Goal: Task Accomplishment & Management: Manage account settings

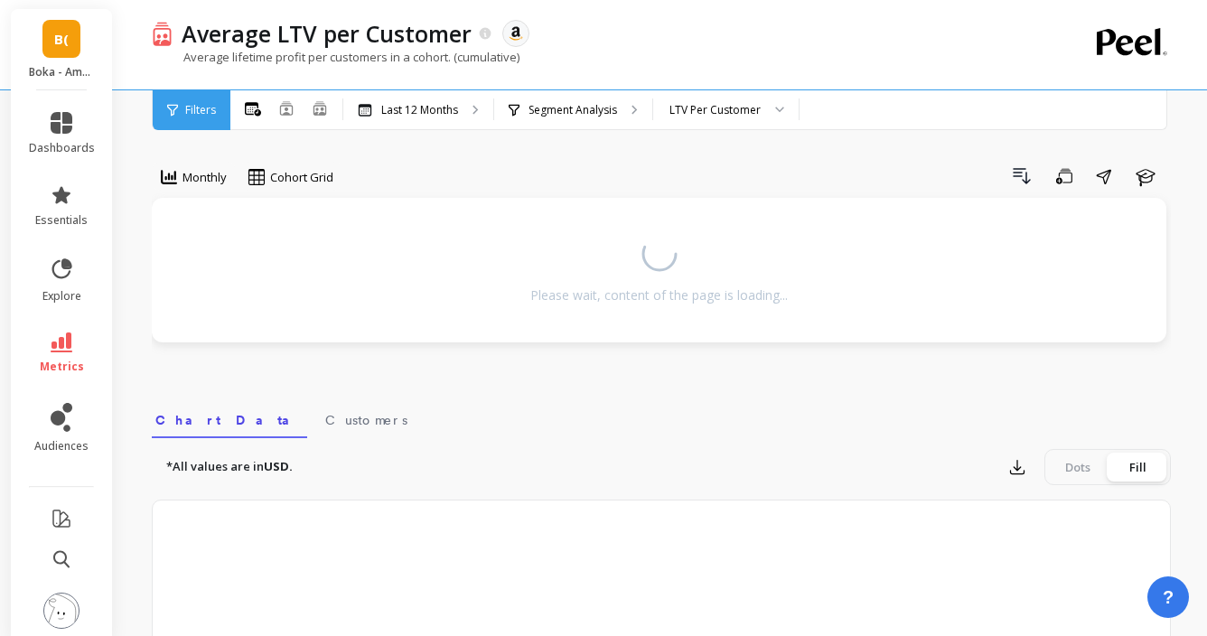
click at [63, 33] on span "B(" at bounding box center [61, 39] width 14 height 21
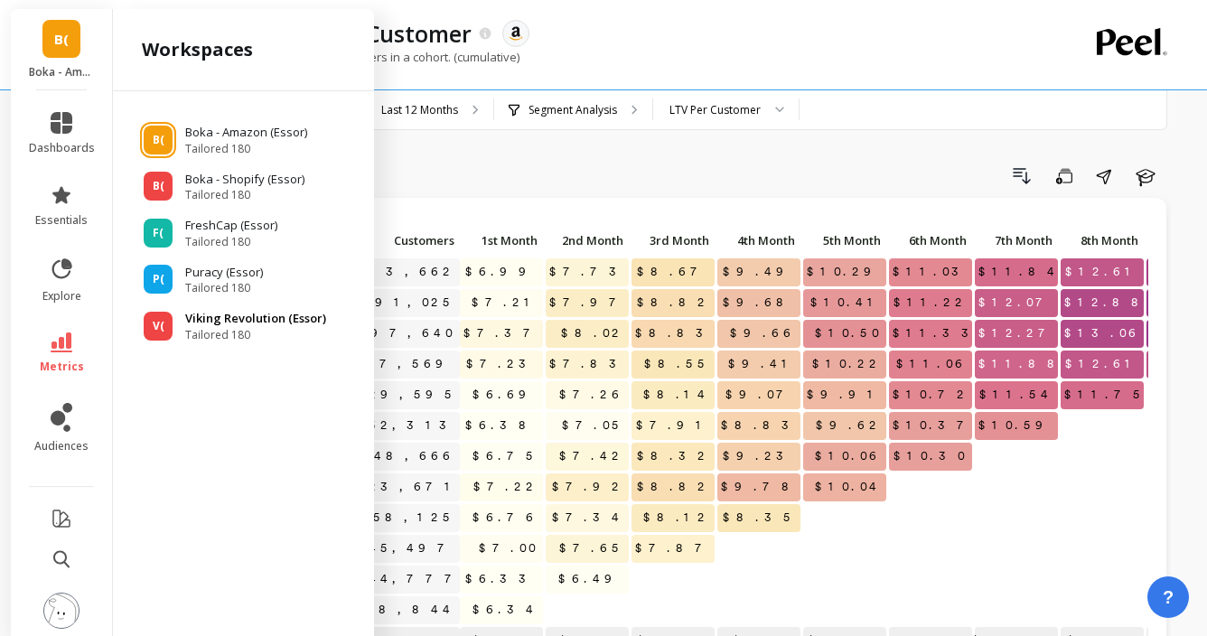
click at [160, 321] on span "V(" at bounding box center [159, 326] width 12 height 14
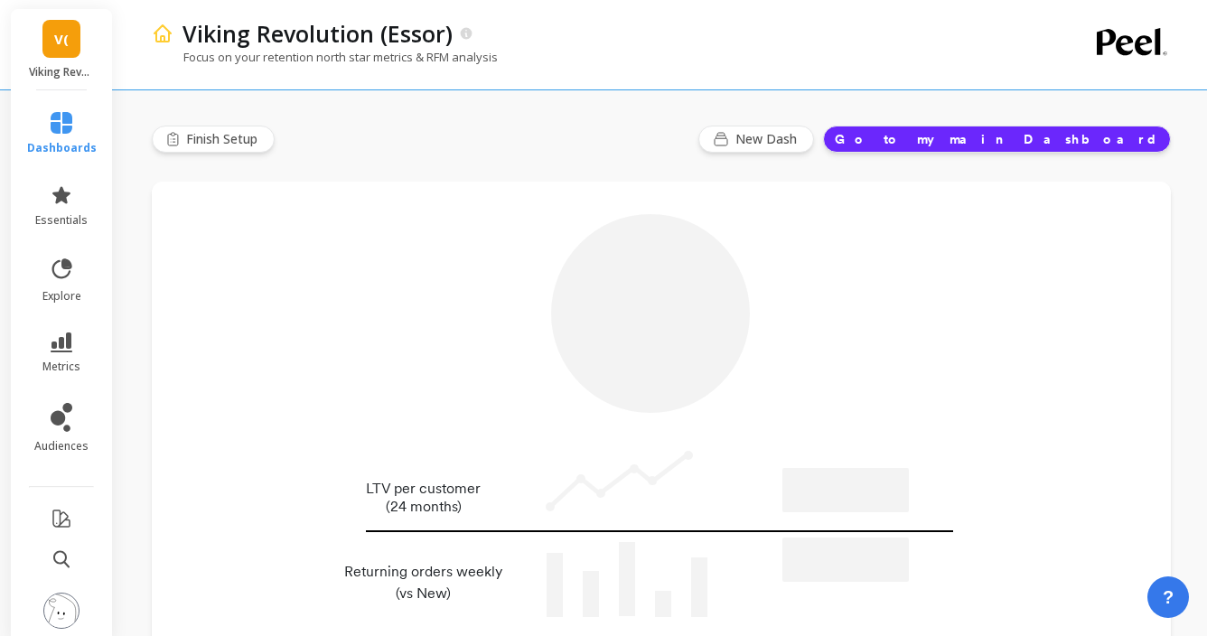
type input "Champions"
type input "217020"
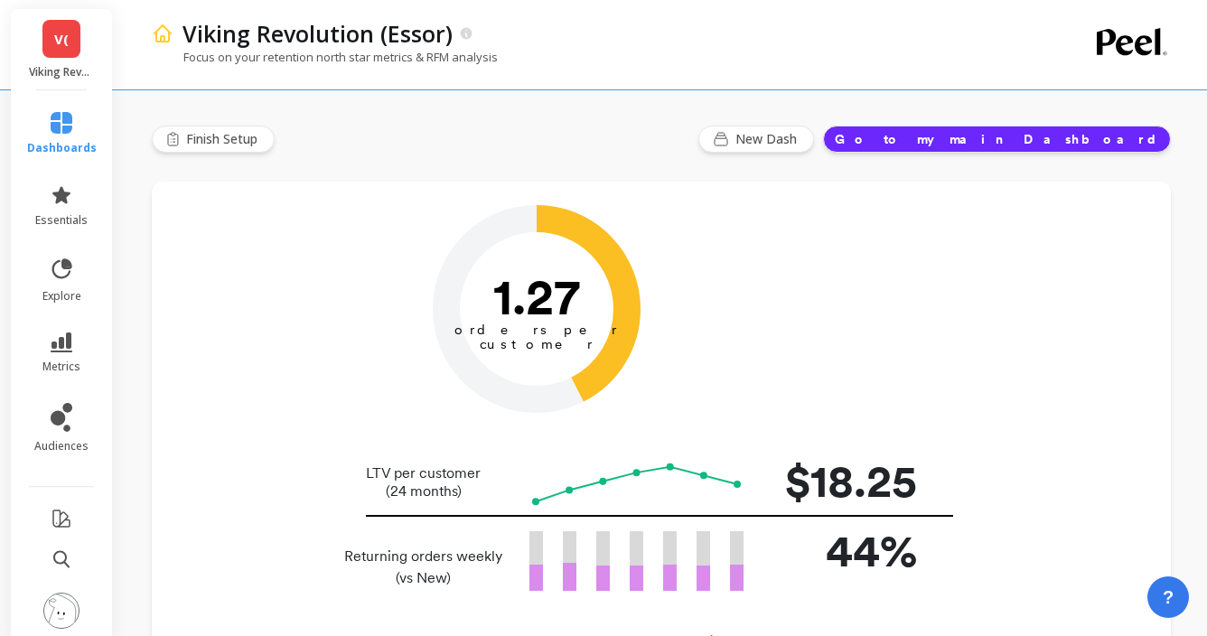
click at [60, 603] on img at bounding box center [61, 611] width 36 height 36
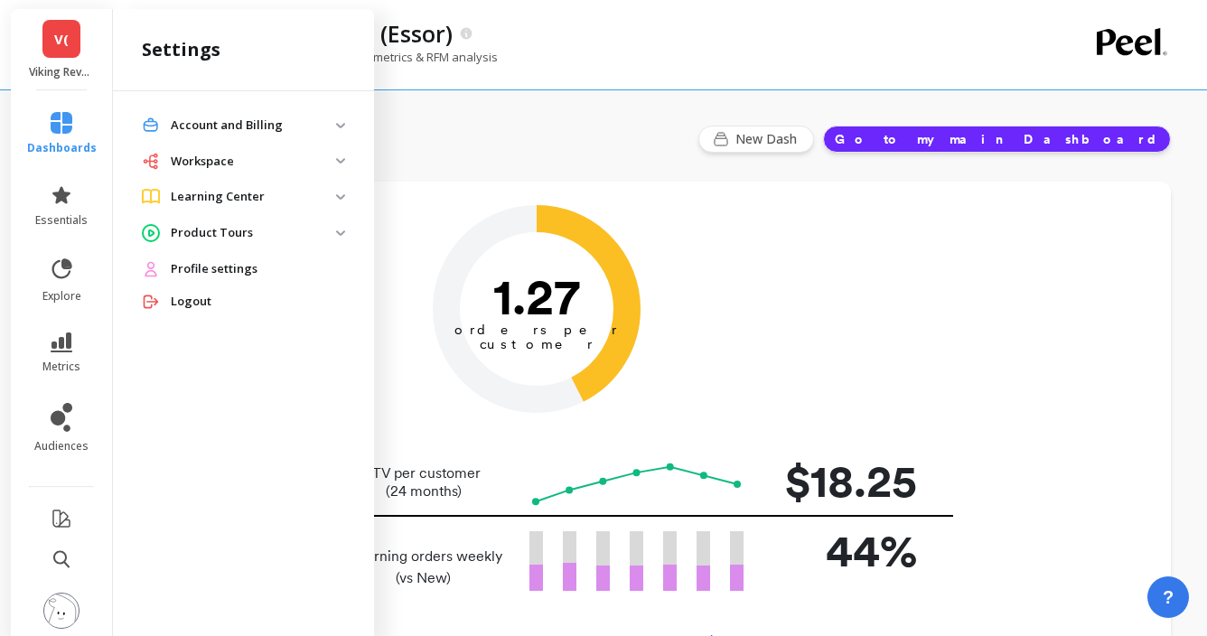
click at [253, 124] on p "Account and Billing" at bounding box center [253, 126] width 165 height 18
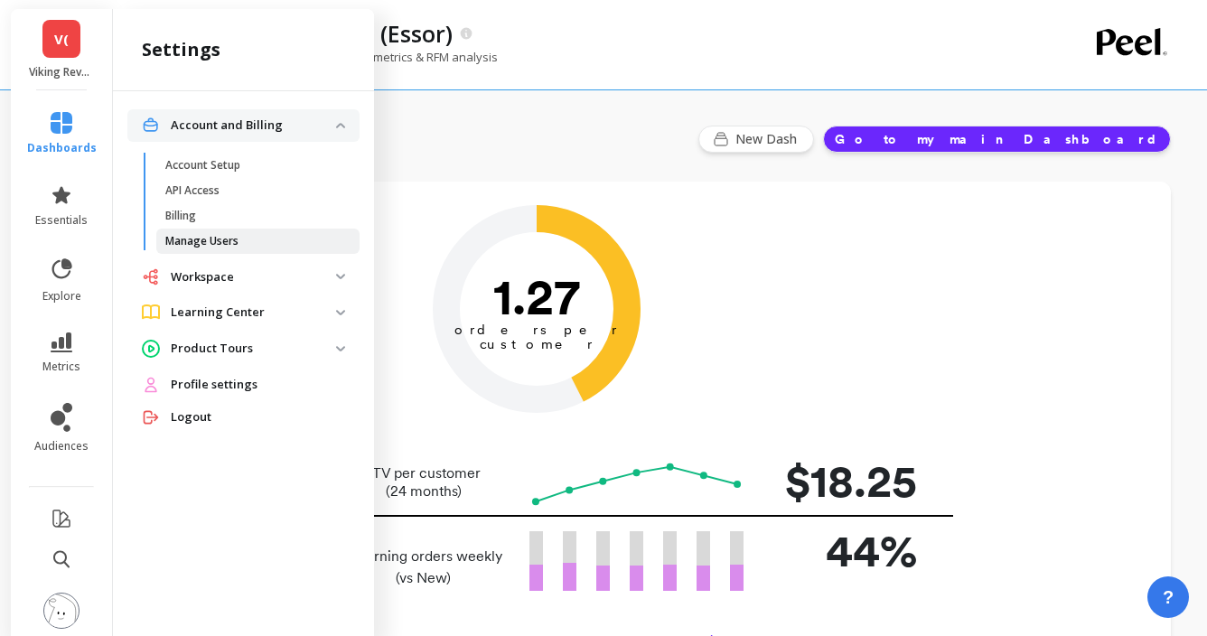
click at [210, 245] on p "Manage Users" at bounding box center [201, 241] width 73 height 14
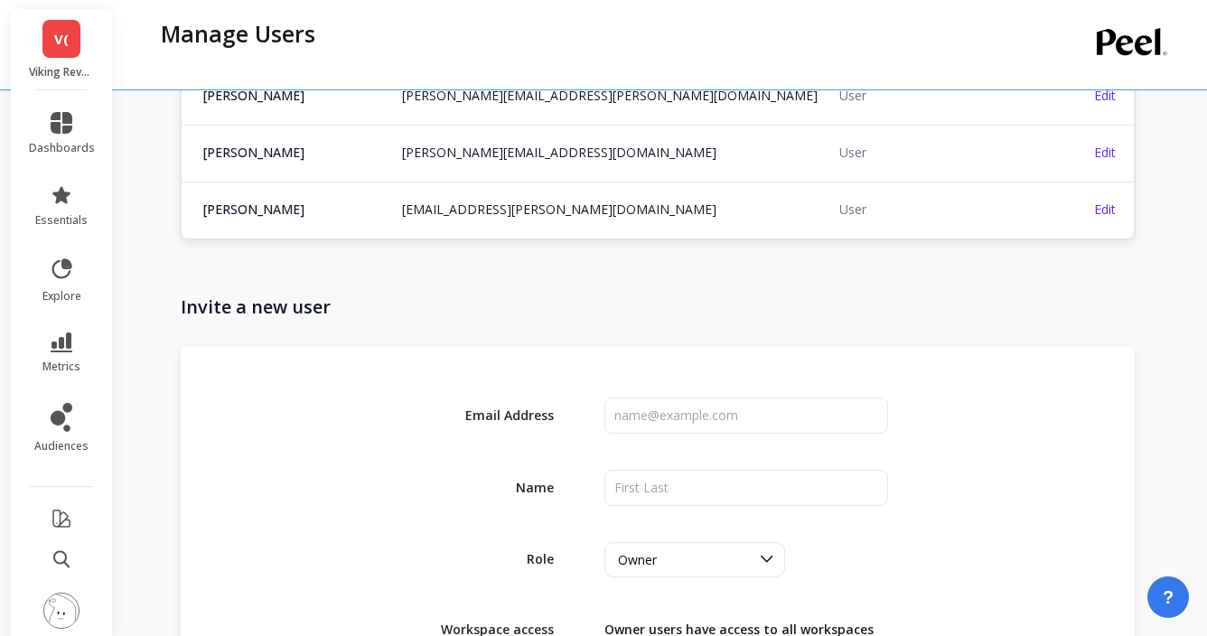
scroll to position [1777, 0]
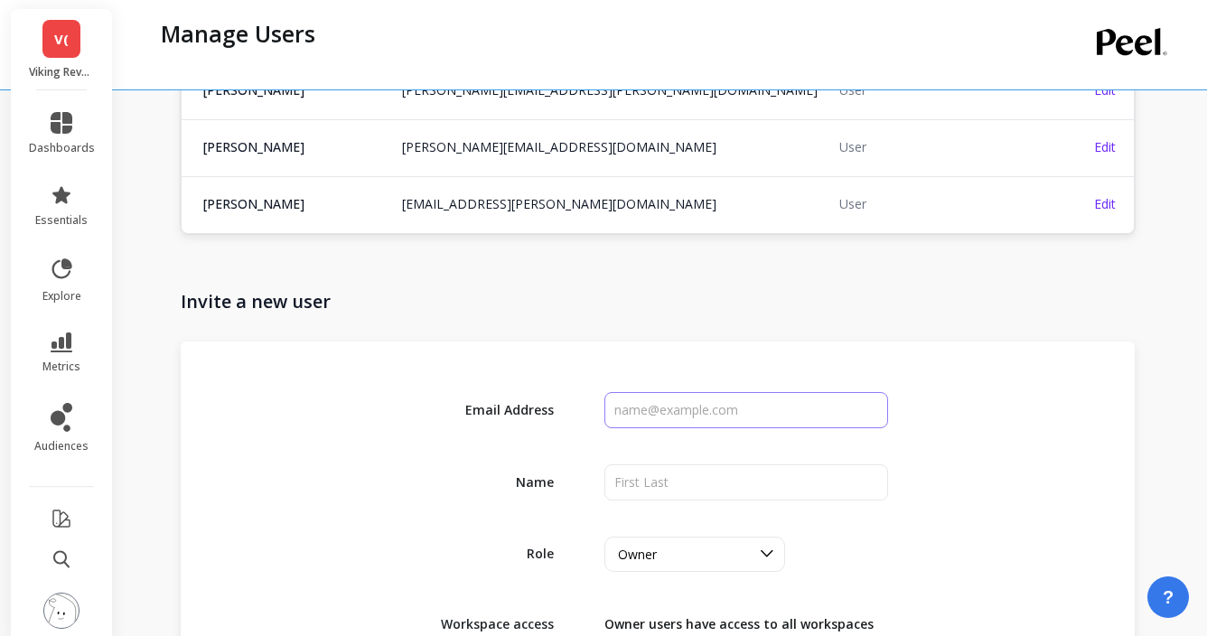
click at [646, 408] on input "input" at bounding box center [747, 410] width 285 height 36
paste input "homero.chitika@goessor.com"
type input "homero.chitika@goessor.com"
click at [698, 497] on input "input" at bounding box center [747, 483] width 285 height 36
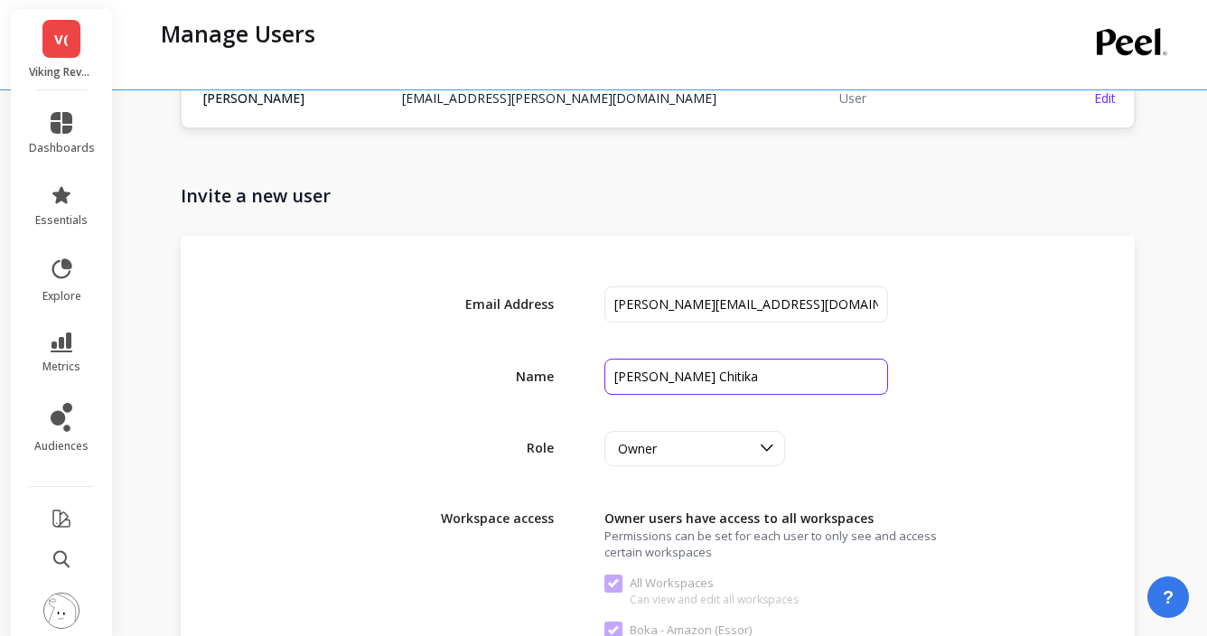
scroll to position [1938, 0]
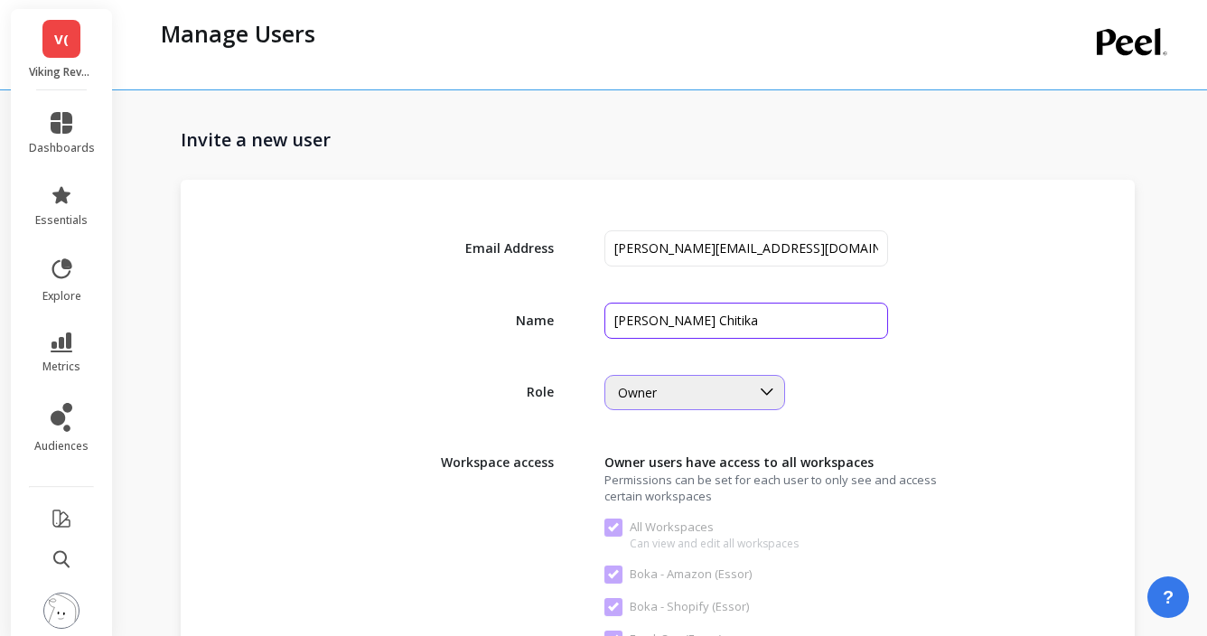
type input "Homero Chitika"
click at [697, 380] on div "Owner" at bounding box center [695, 392] width 181 height 35
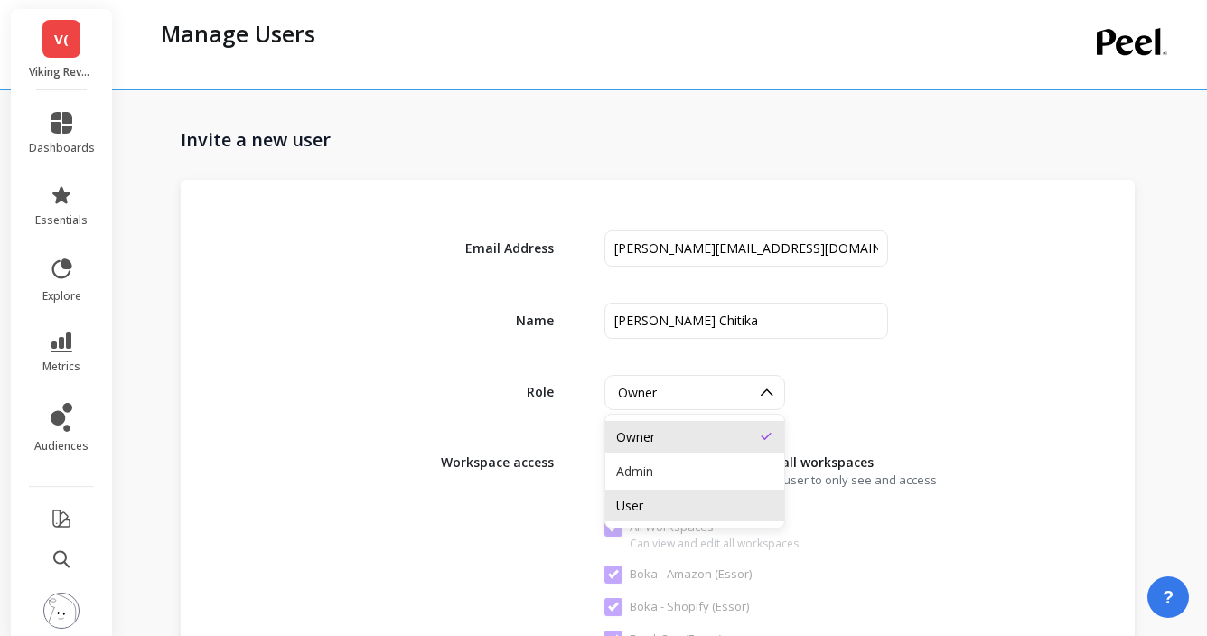
click at [680, 490] on div "User" at bounding box center [694, 506] width 179 height 32
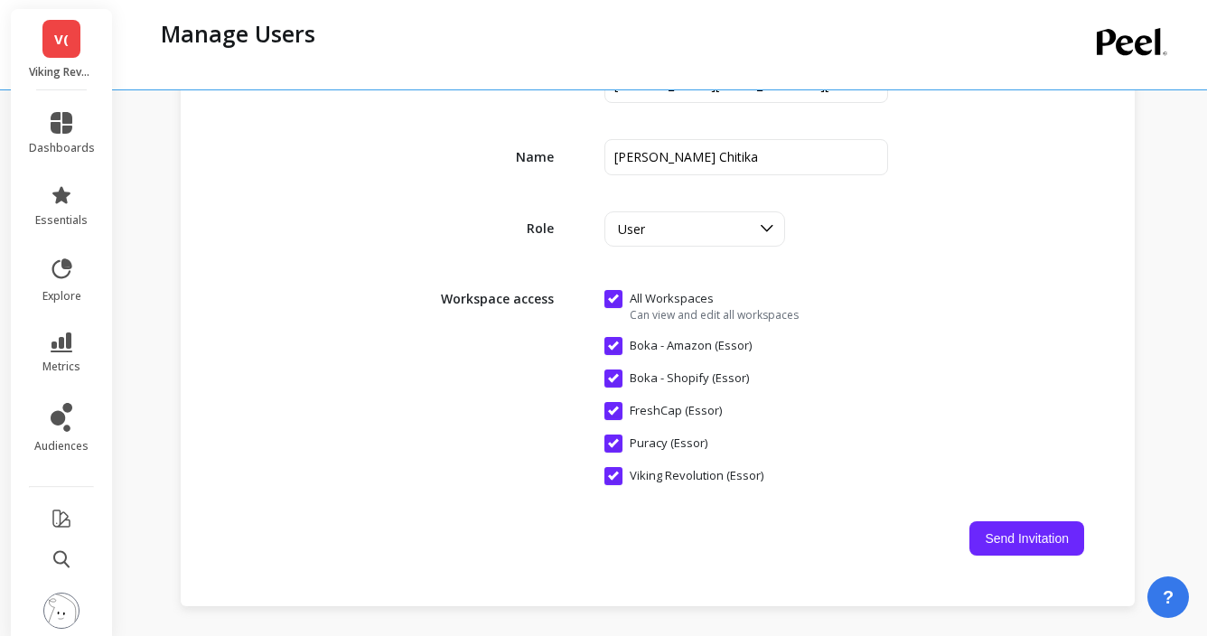
scroll to position [2105, 0]
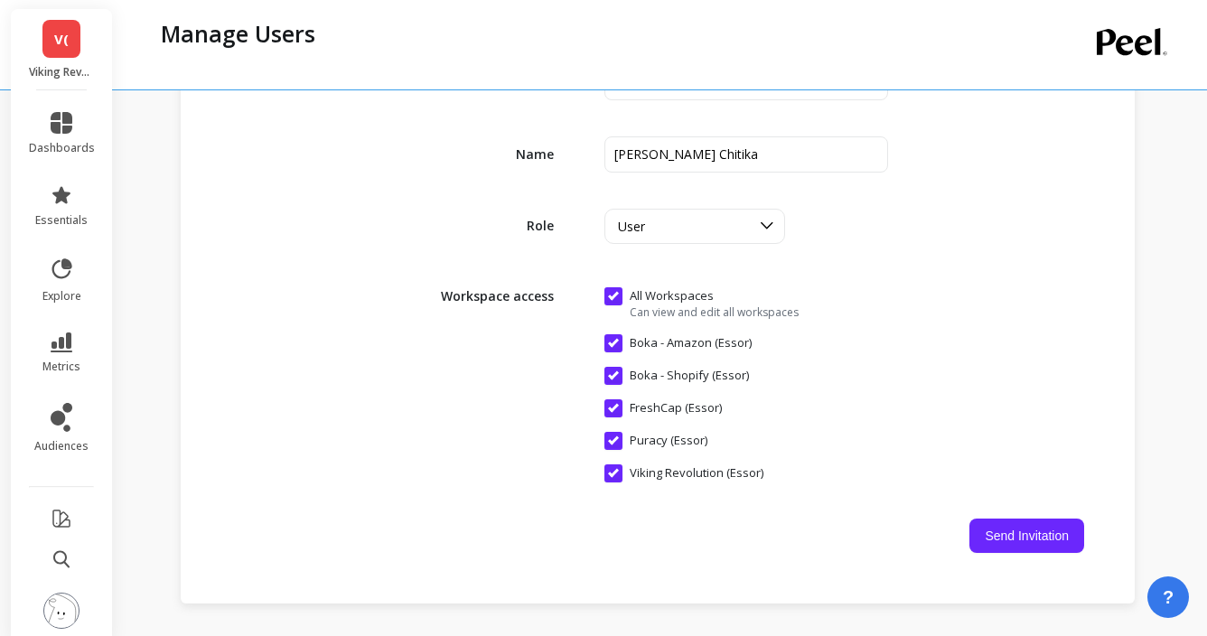
click at [619, 343] on \(Essor\) "Boka - Amazon (Essor)" at bounding box center [678, 343] width 147 height 18
checkbox \(Essor\) "false"
checkbox Workspaces "false"
click at [619, 383] on \(Essor\) "Boka - Shopify (Essor)" at bounding box center [677, 376] width 145 height 18
checkbox \(Essor\) "false"
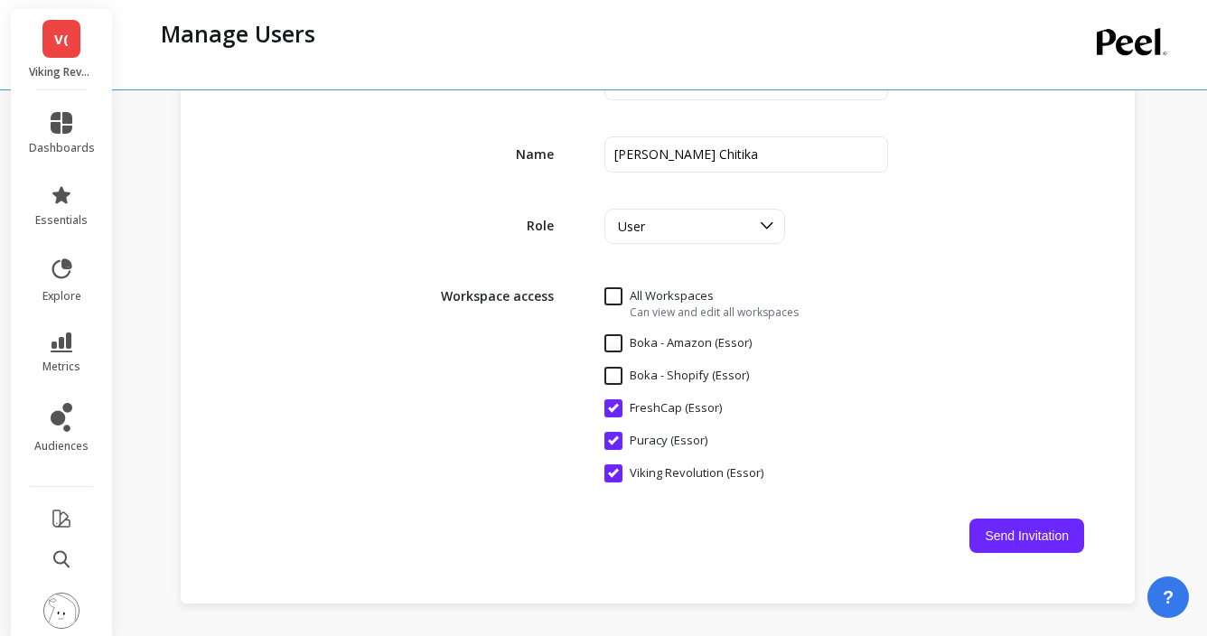
click at [615, 406] on \(Essor\) "FreshCap (Essor)" at bounding box center [663, 408] width 117 height 18
checkbox \(Essor\) "false"
click at [613, 442] on \(Essor\) "Puracy (Essor)" at bounding box center [656, 441] width 103 height 18
checkbox \(Essor\) "false"
click at [1034, 538] on button "Send Invitation" at bounding box center [1027, 536] width 115 height 34
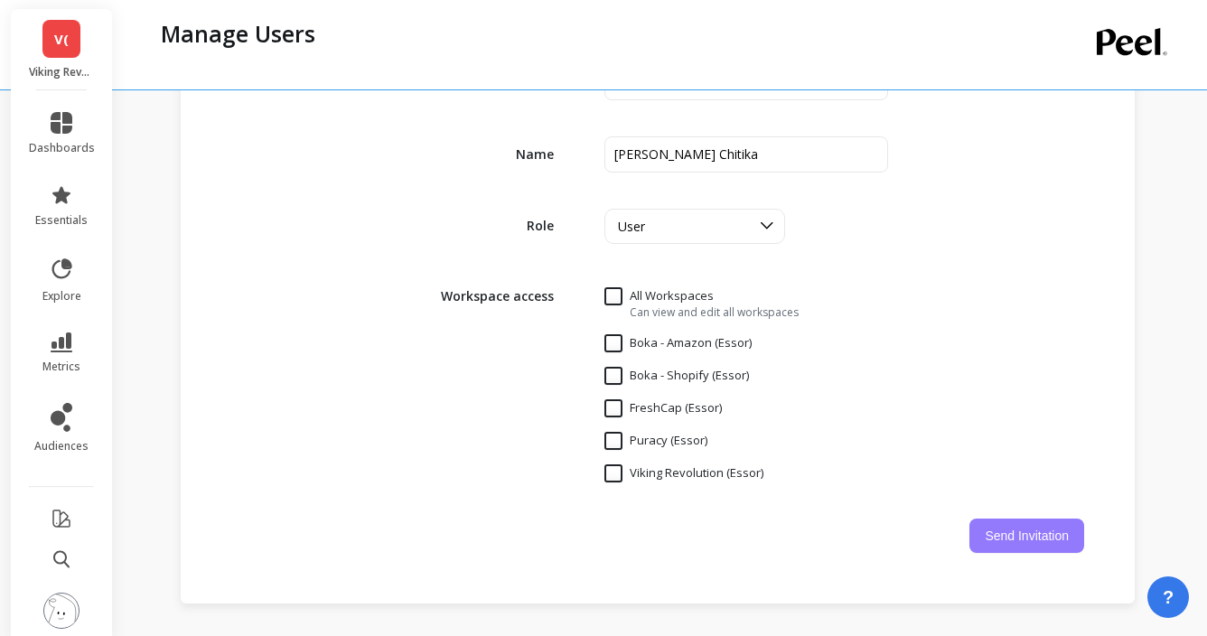
checkbox \(Essor\) "false"
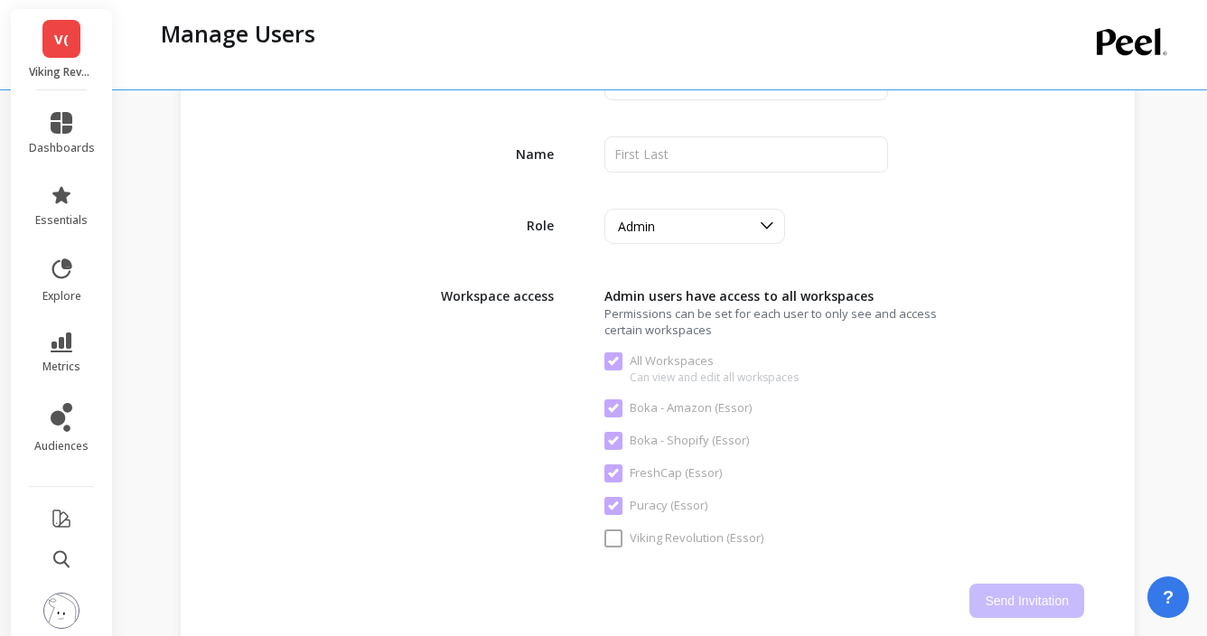
checkbox Workspaces "true"
checkbox \(Essor\) "true"
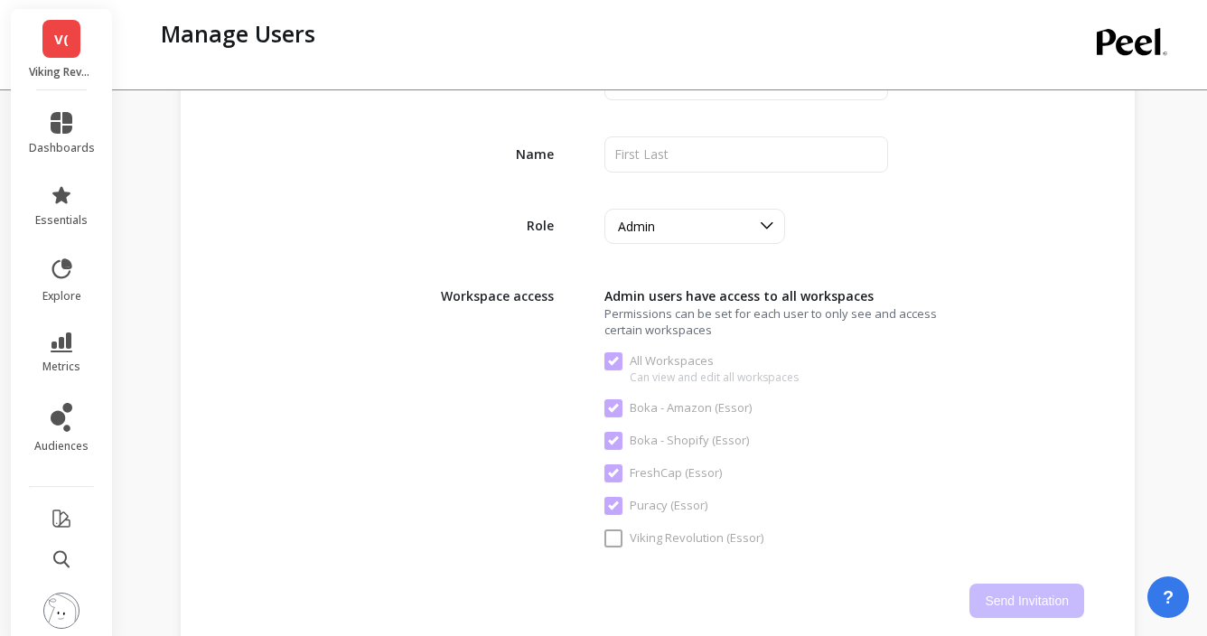
checkbox \(Essor\) "true"
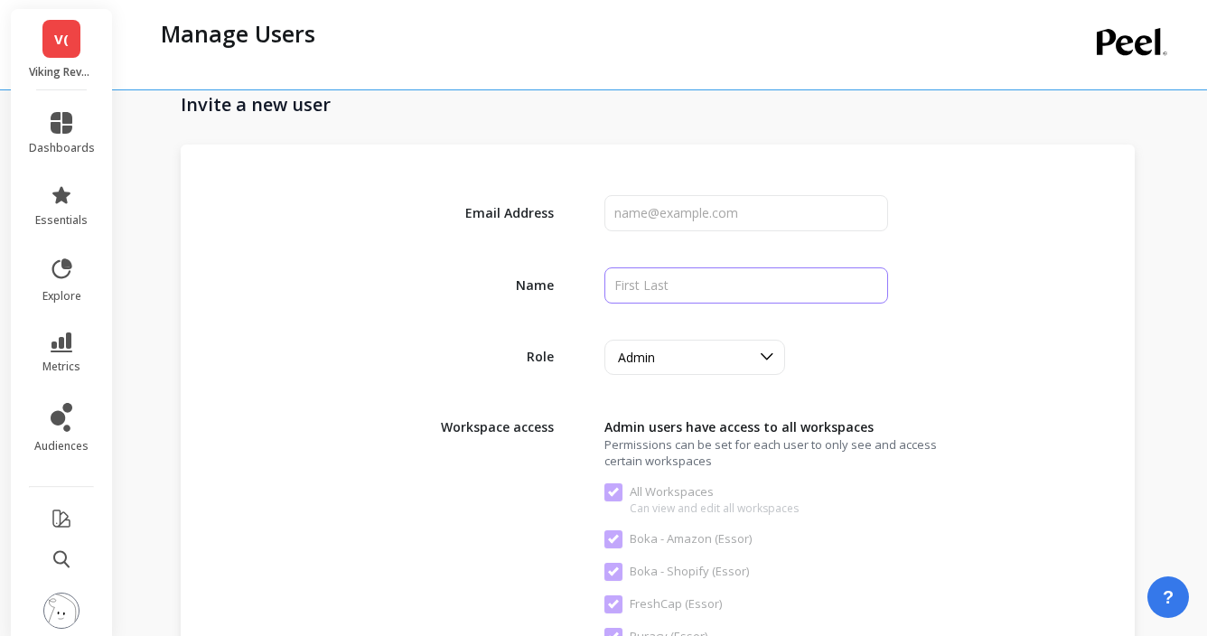
scroll to position [2011, 0]
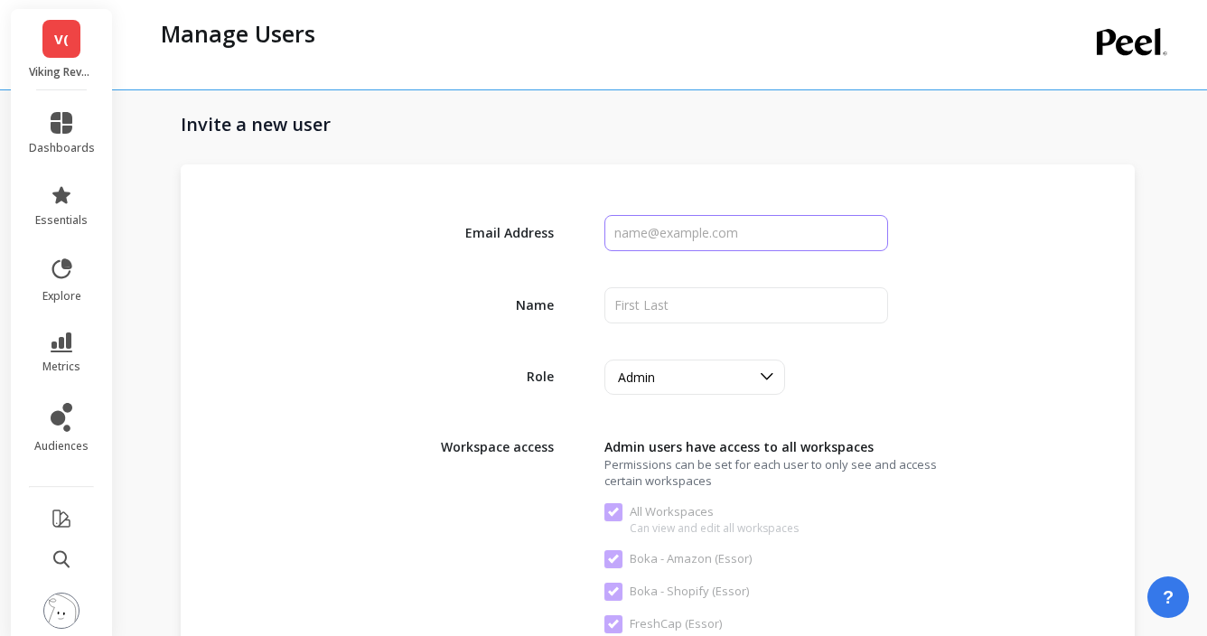
click at [663, 246] on input "input" at bounding box center [747, 233] width 285 height 36
paste input "homero.chitika@goessor.com"
click at [680, 216] on input "input" at bounding box center [747, 233] width 285 height 36
click at [680, 225] on input "input" at bounding box center [747, 233] width 285 height 36
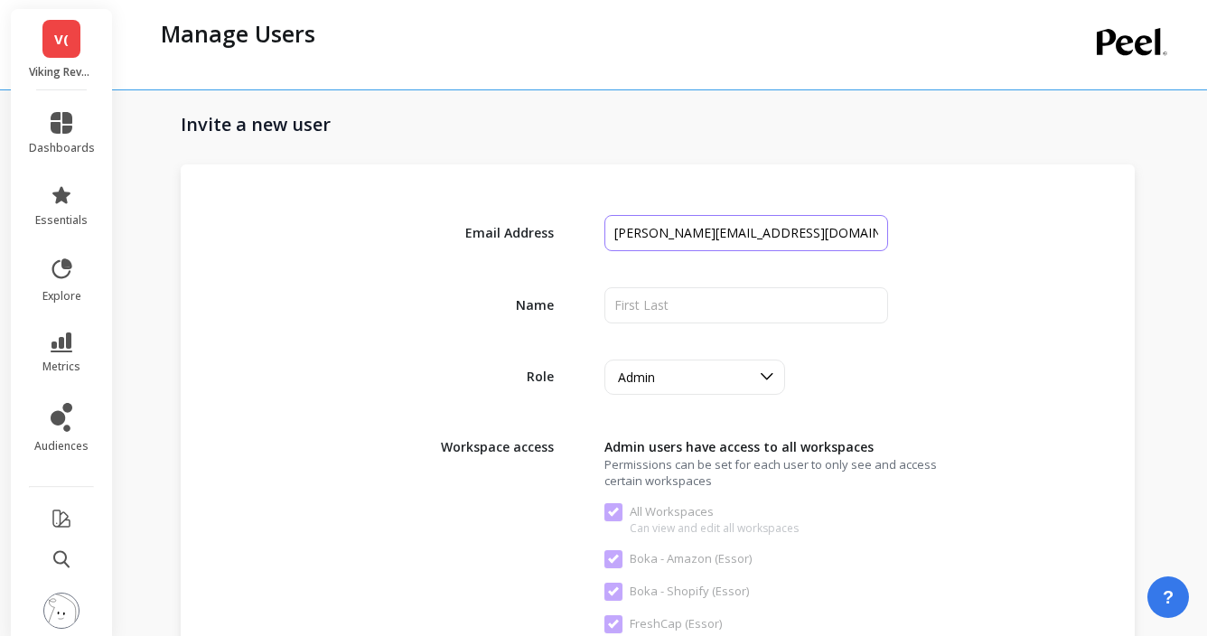
click at [680, 225] on input "input" at bounding box center [747, 233] width 285 height 36
paste input "victor.mendoza@goessor.com"
type input "victor.mendoza@goessor.com"
click at [662, 321] on input "input" at bounding box center [747, 305] width 285 height 36
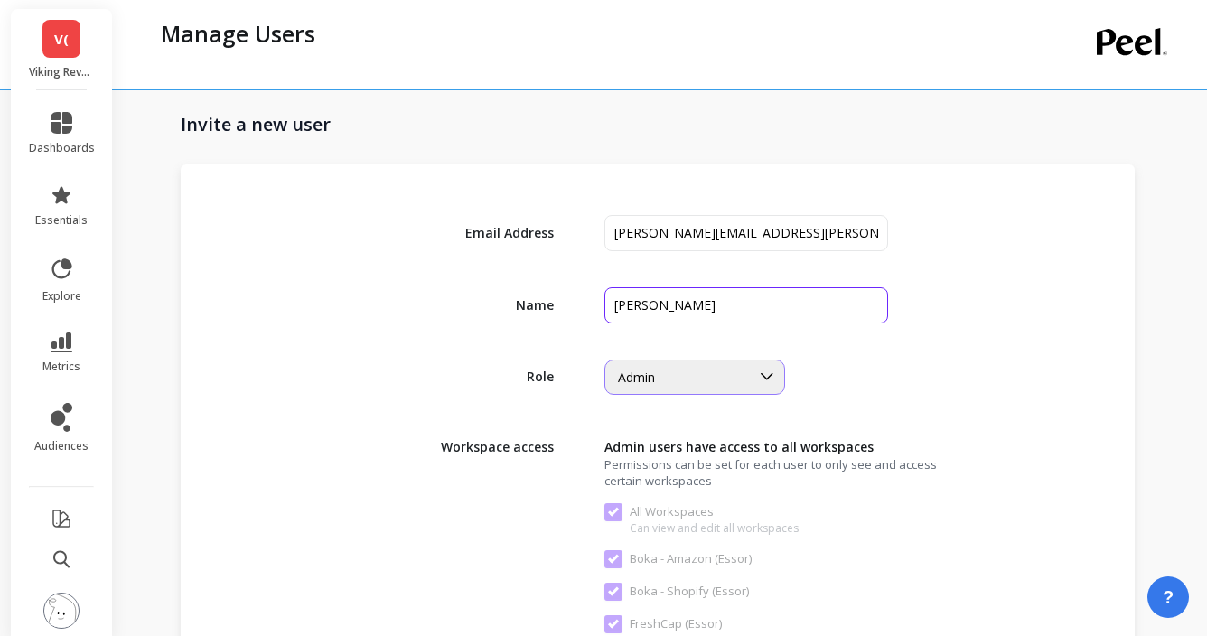
click at [669, 390] on div "Admin" at bounding box center [695, 377] width 181 height 35
type input "Victor Mendoza"
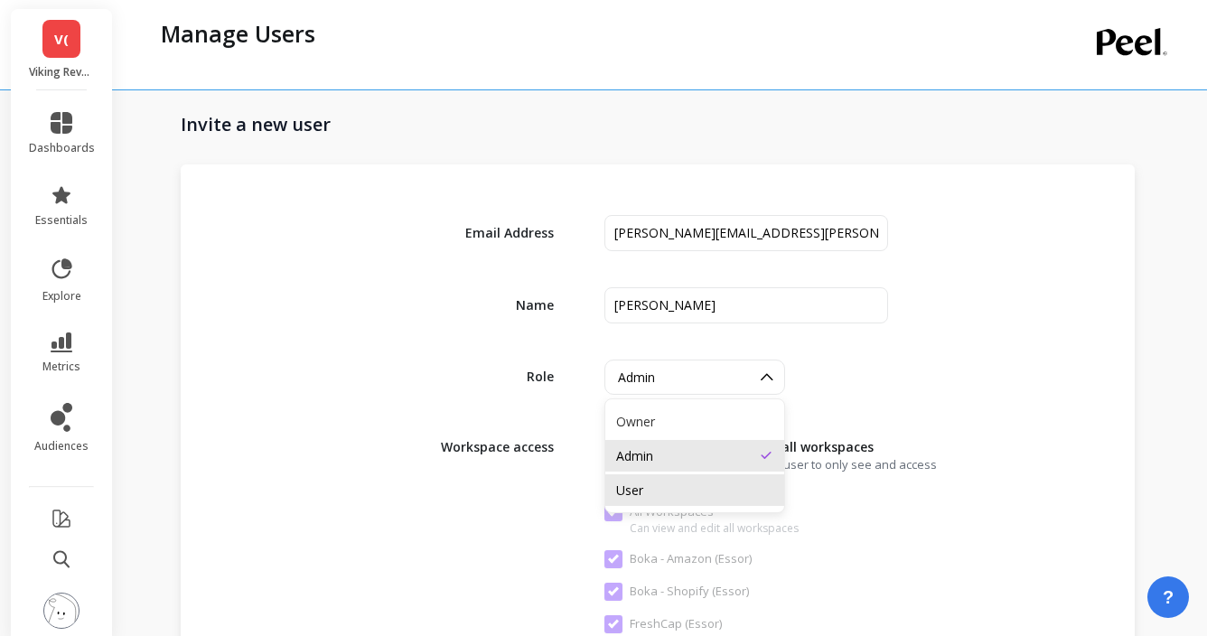
click at [674, 480] on div "User" at bounding box center [694, 490] width 179 height 32
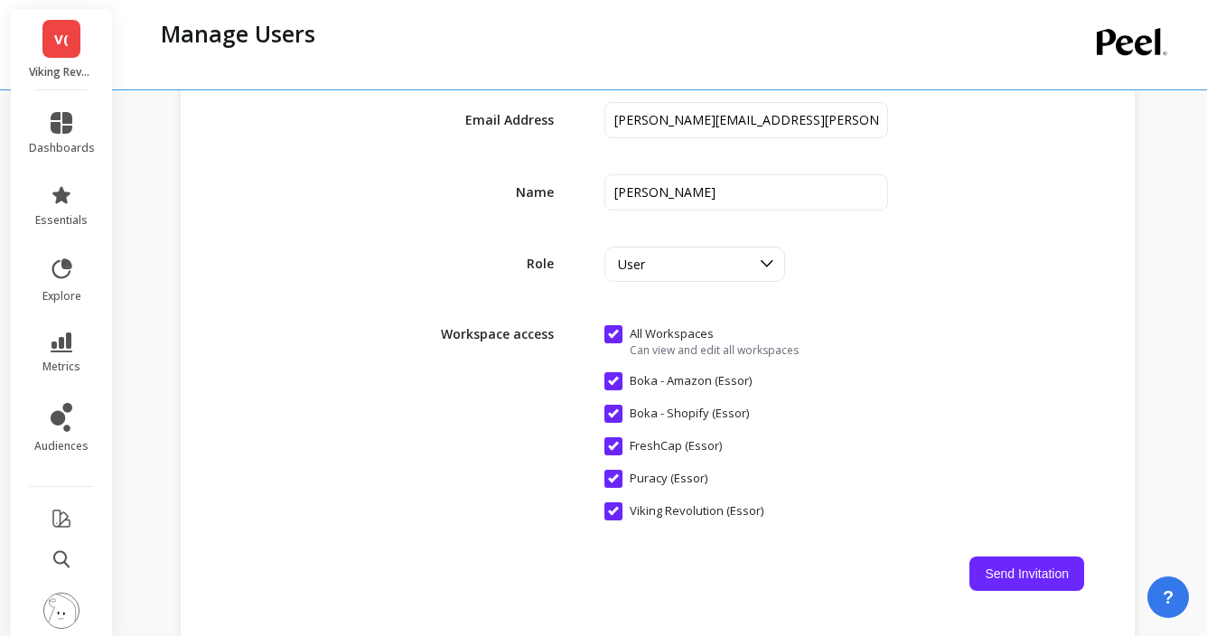
scroll to position [2143, 0]
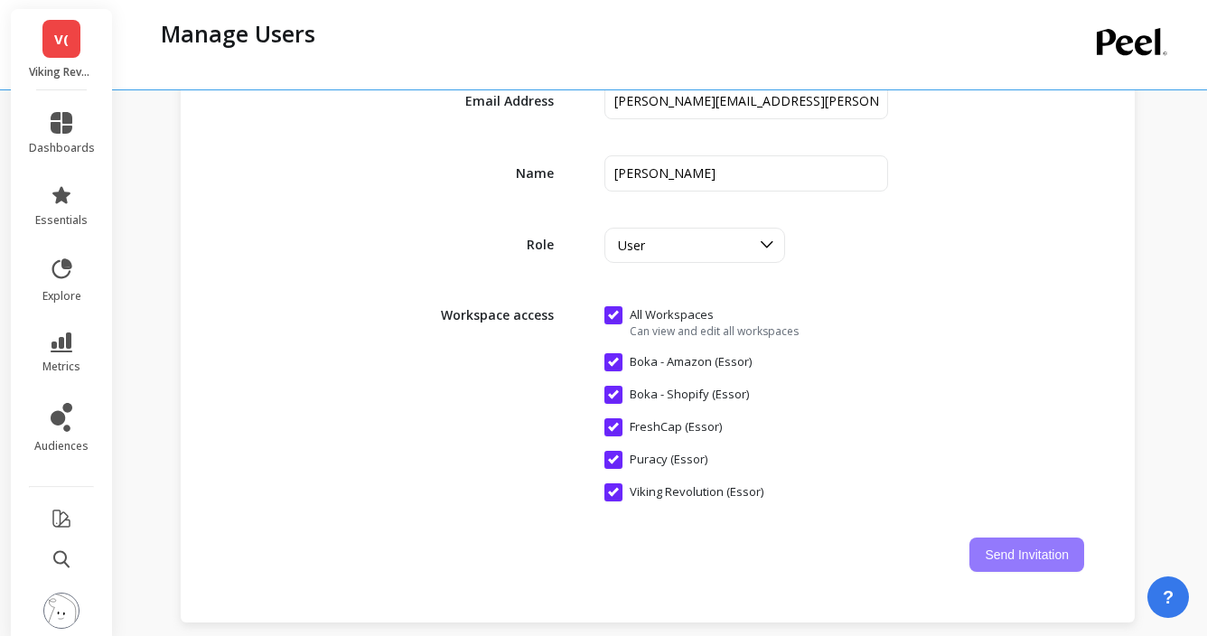
click at [985, 554] on button "Send Invitation" at bounding box center [1027, 555] width 115 height 34
checkbox Workspaces "false"
checkbox \(Essor\) "false"
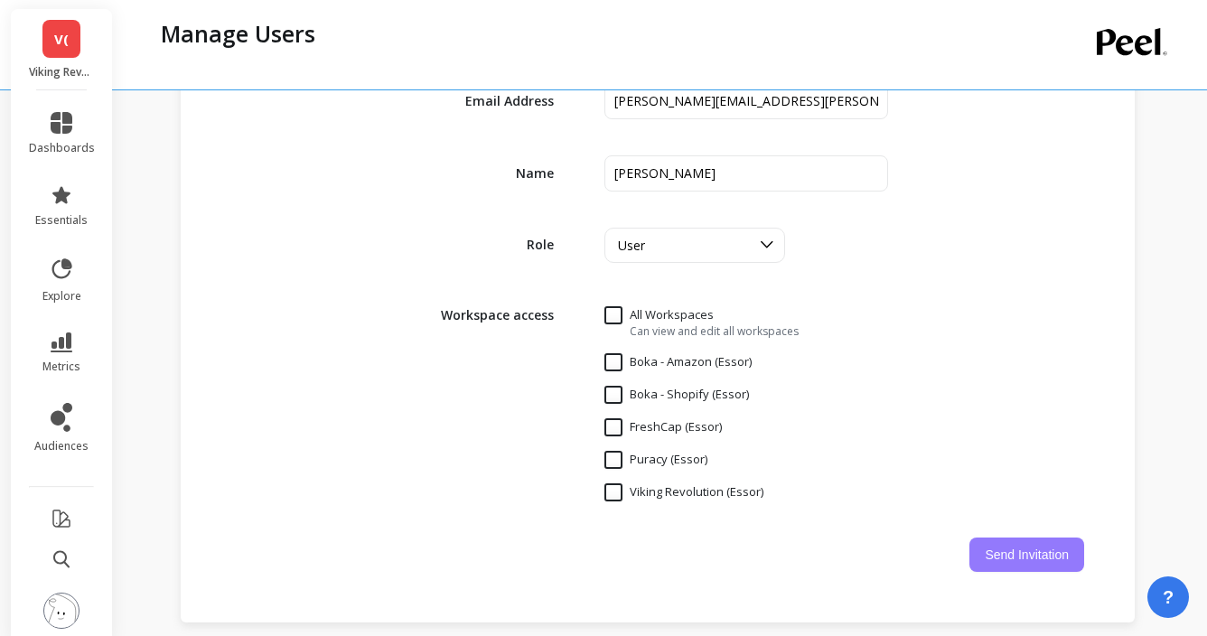
checkbox \(Essor\) "false"
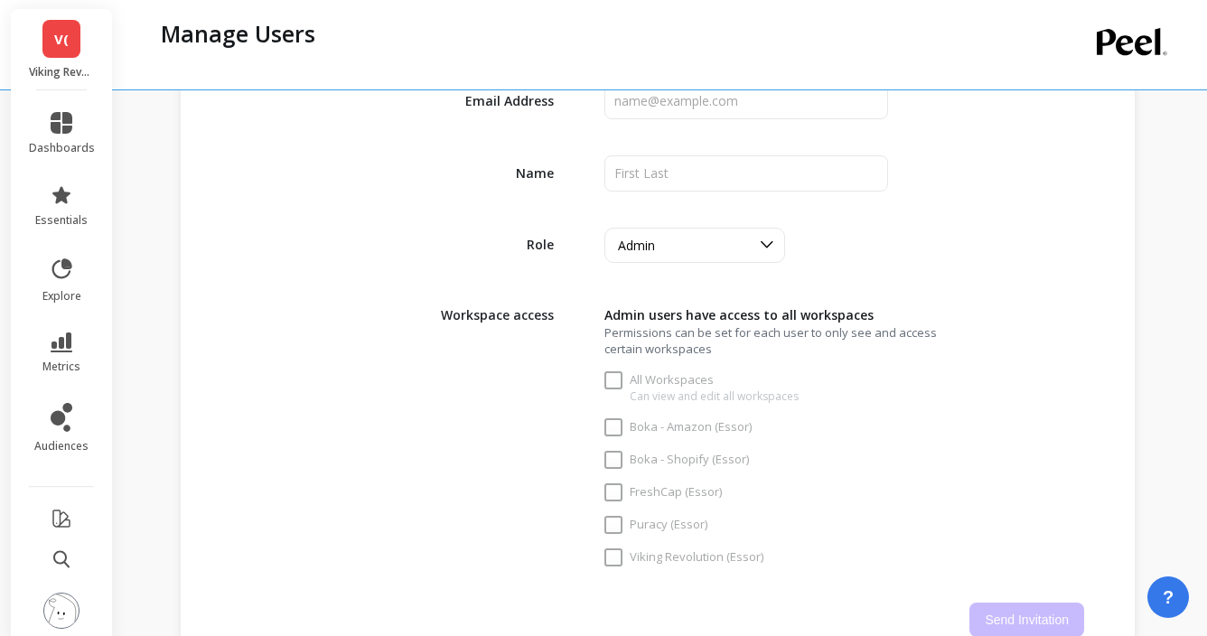
checkbox Workspaces "true"
checkbox \(Essor\) "true"
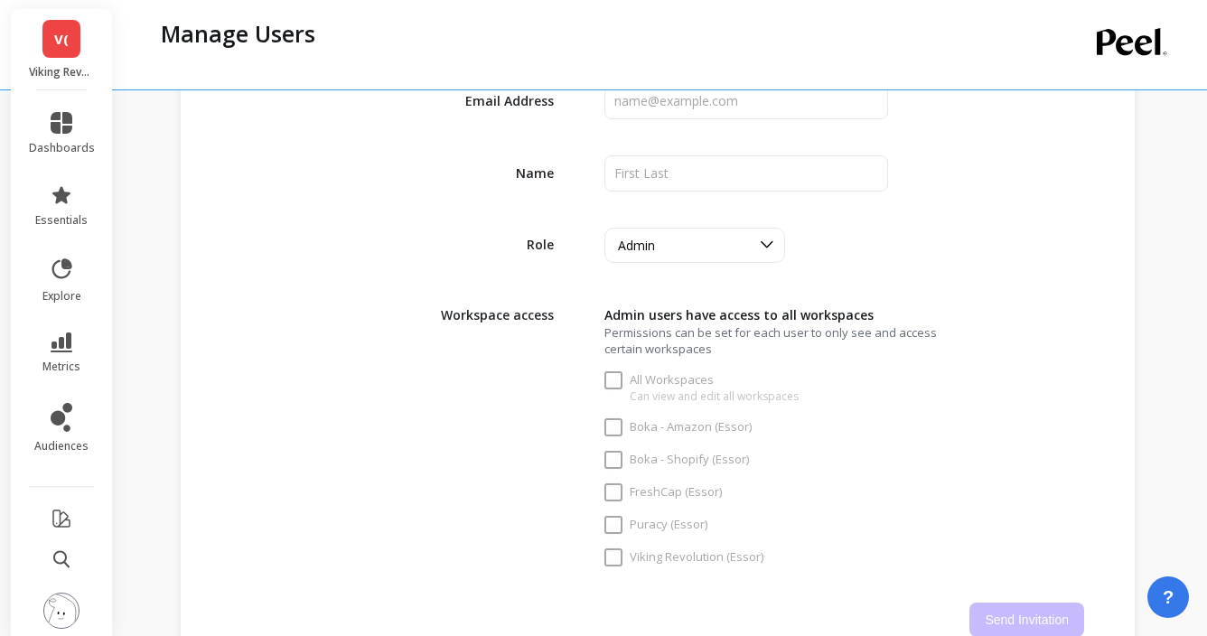
checkbox \(Essor\) "true"
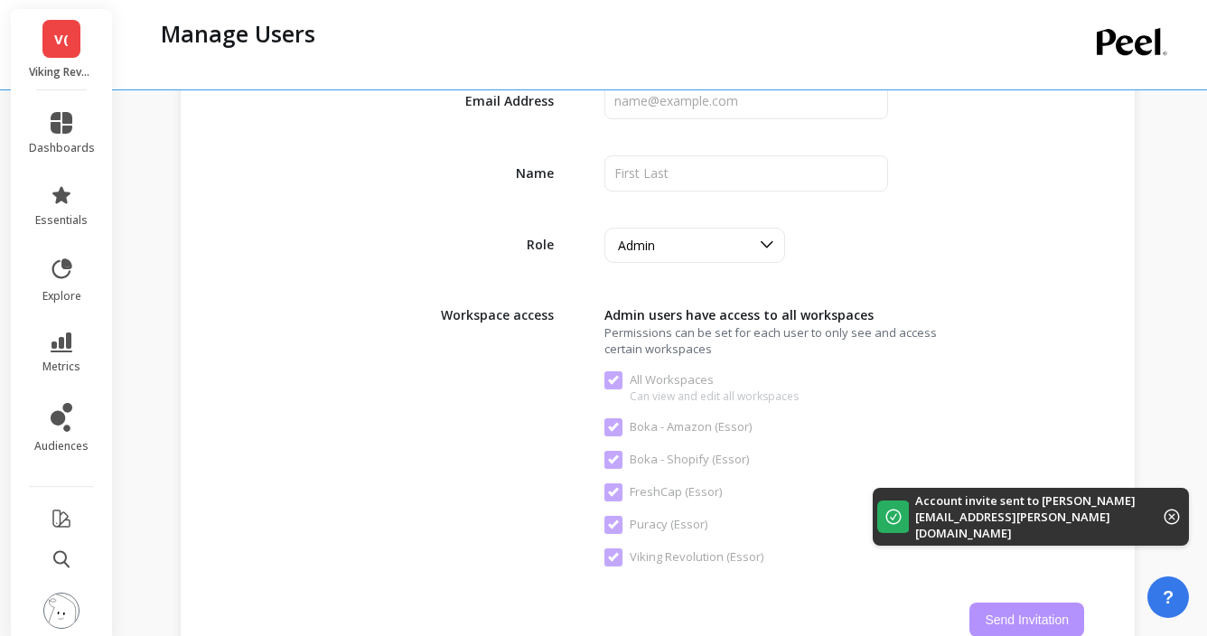
scroll to position [2200, 0]
click at [55, 121] on icon at bounding box center [62, 123] width 22 height 22
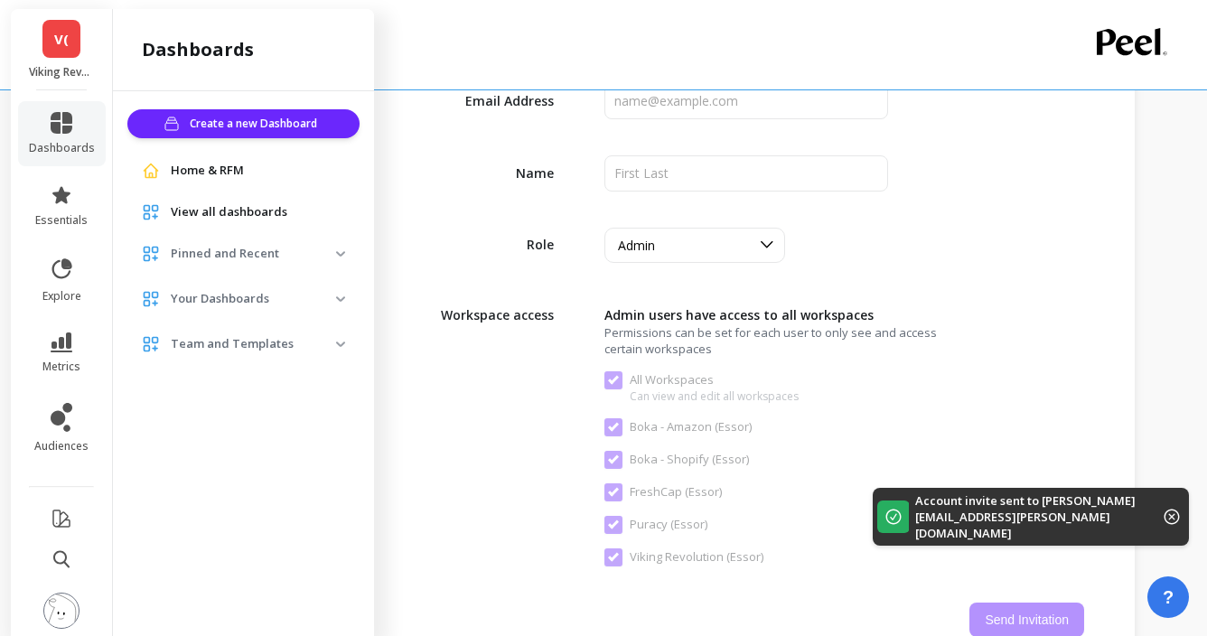
click at [65, 181] on li "essentials" at bounding box center [62, 206] width 88 height 65
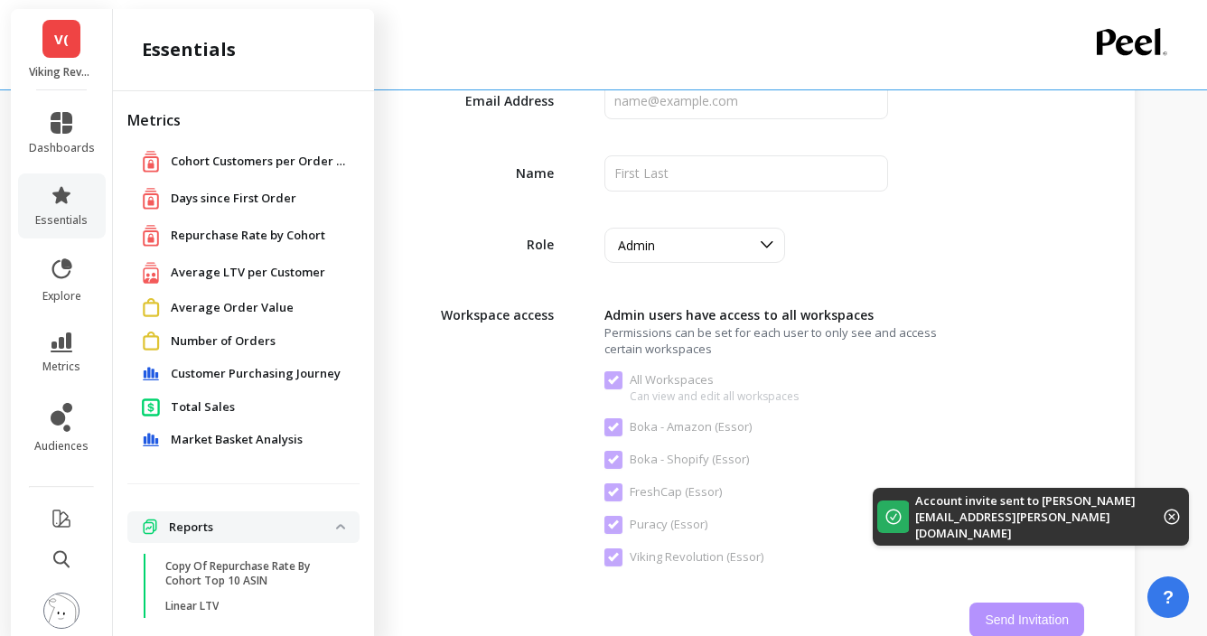
scroll to position [13, 0]
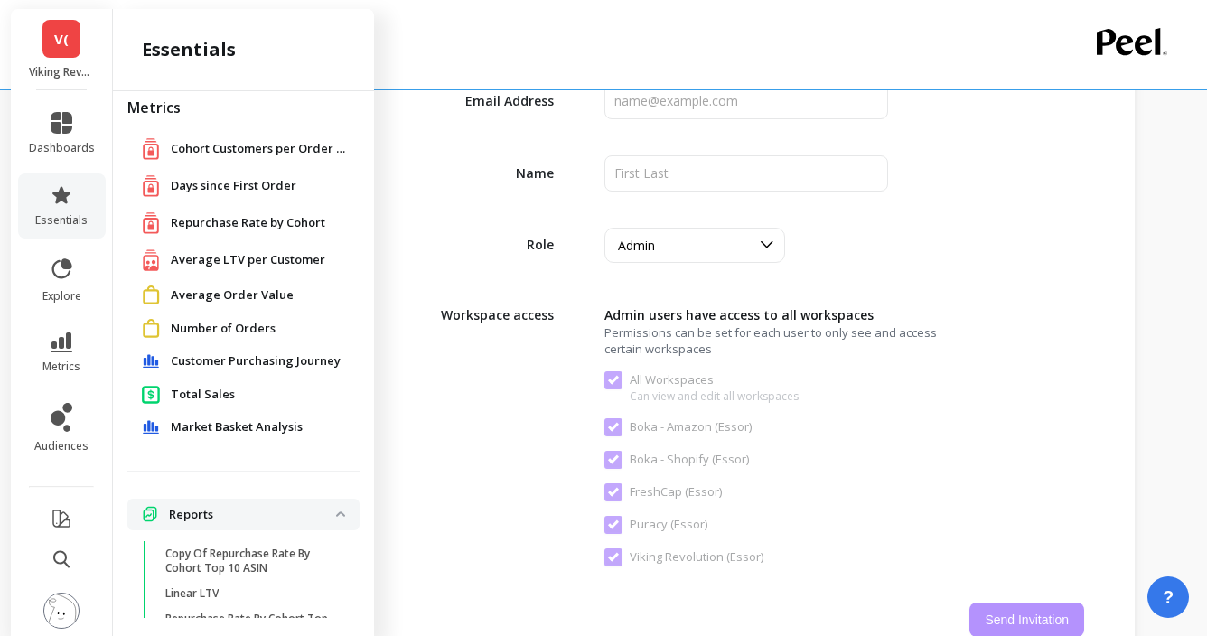
click at [71, 325] on li "metrics" at bounding box center [62, 353] width 88 height 63
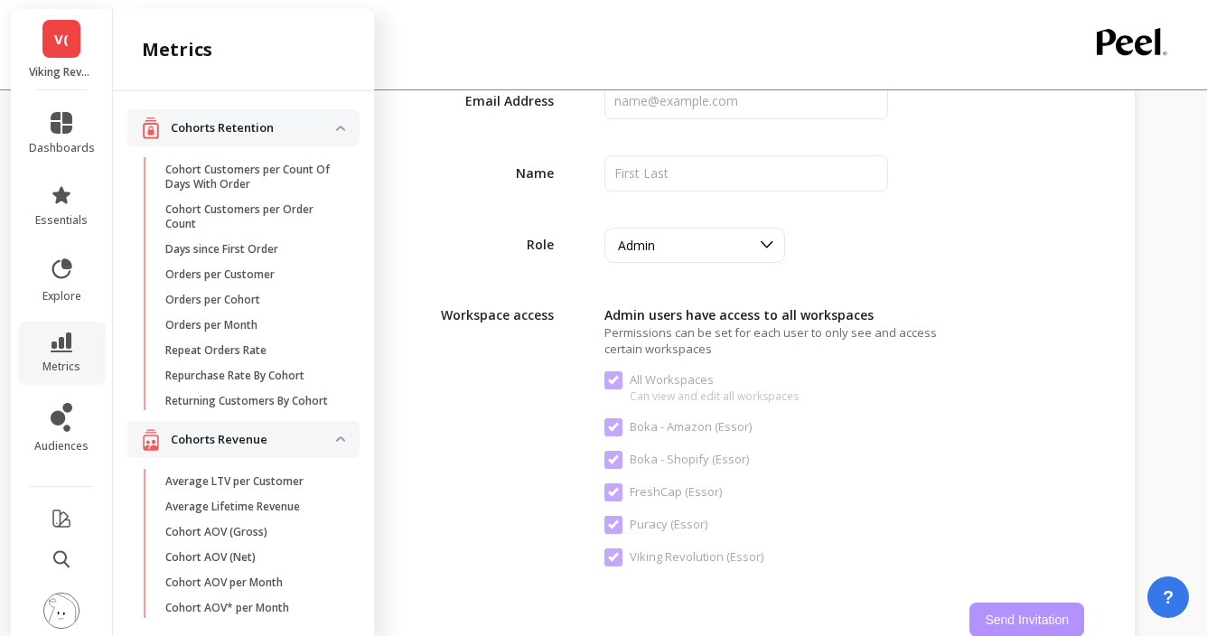
scroll to position [5, 0]
